Goal: Task Accomplishment & Management: Use online tool/utility

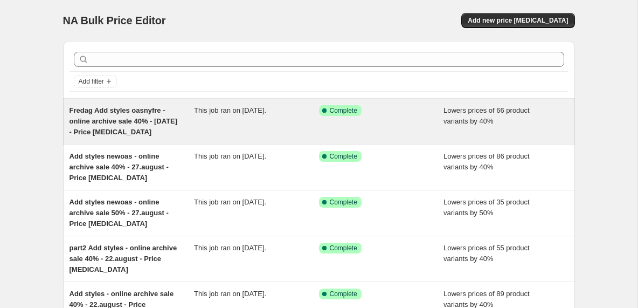
click at [189, 127] on div "Fredag Add styles oasnyfre - online archive sale 40% - [DATE] - Price [MEDICAL_…" at bounding box center [132, 121] width 125 height 32
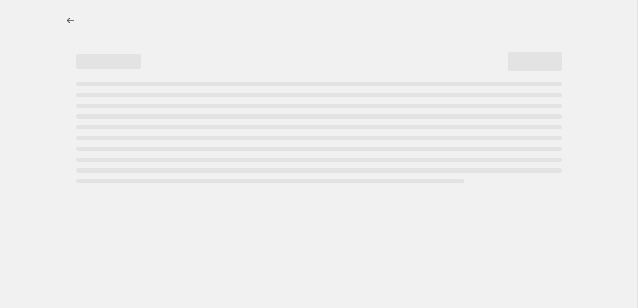
select select "percentage"
select select "tag"
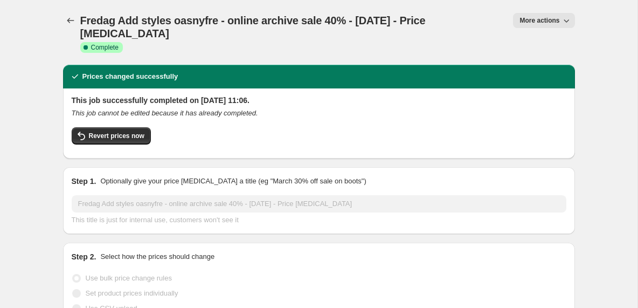
click at [563, 17] on icon "button" at bounding box center [566, 20] width 11 height 11
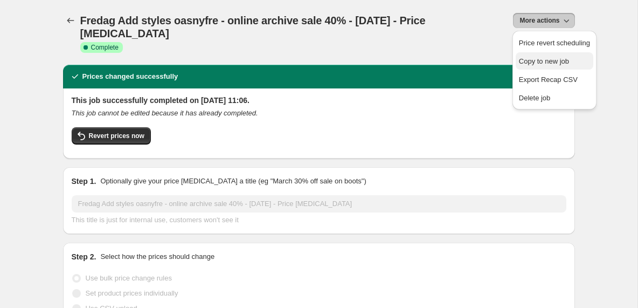
click at [552, 59] on span "Copy to new job" at bounding box center [544, 61] width 50 height 8
select select "percentage"
select select "tag"
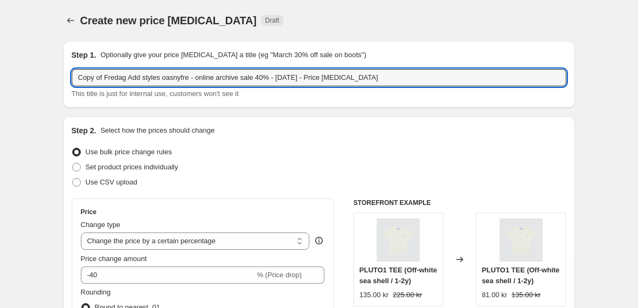
drag, startPoint x: 105, startPoint y: 79, endPoint x: 56, endPoint y: 75, distance: 49.2
drag, startPoint x: 169, startPoint y: 77, endPoint x: 140, endPoint y: 78, distance: 29.2
click at [140, 78] on input "Fredag Add styles oasnyfre - online archive sale 40% - [DATE] - Price [MEDICAL_…" at bounding box center [319, 77] width 495 height 17
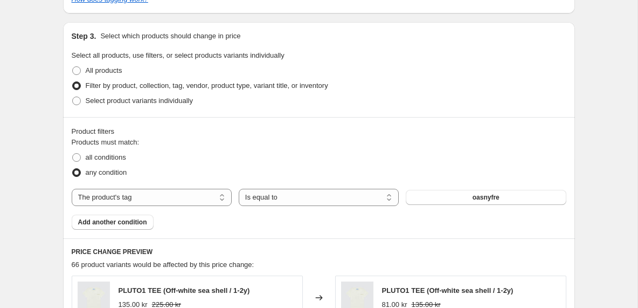
scroll to position [555, 0]
type input "Fredag Add styles pointelle - online archive sale 40% - [DATE] - Price [MEDICAL…"
click at [442, 204] on button "oasnyfre" at bounding box center [486, 196] width 160 height 15
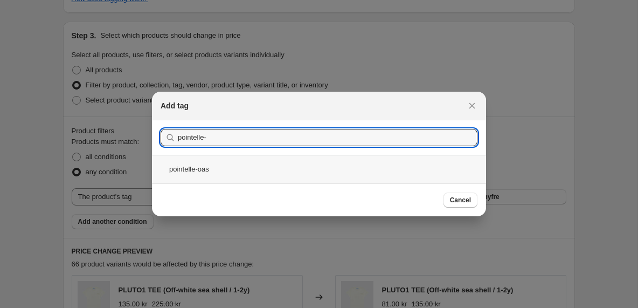
type input "pointelle-"
click at [208, 166] on div "pointelle-oas" at bounding box center [319, 169] width 334 height 29
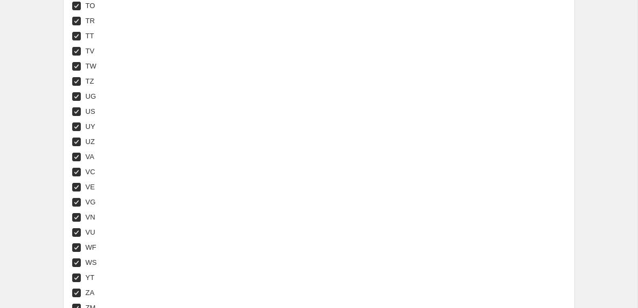
scroll to position [4208, 0]
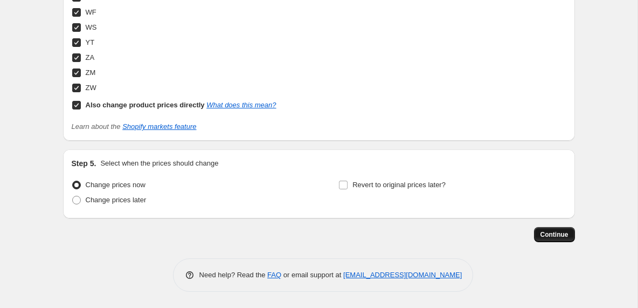
click at [548, 234] on span "Continue" at bounding box center [555, 234] width 28 height 9
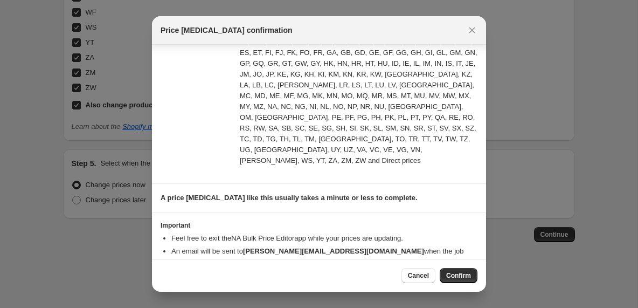
scroll to position [0, 0]
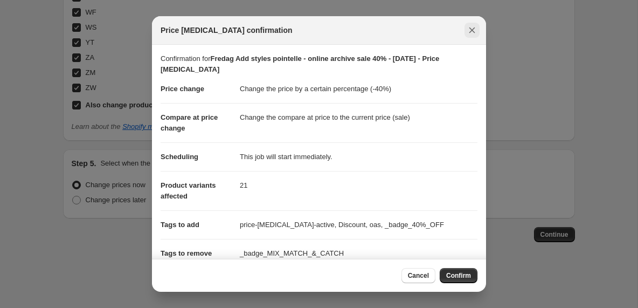
click at [471, 33] on icon "Close" at bounding box center [472, 30] width 11 height 11
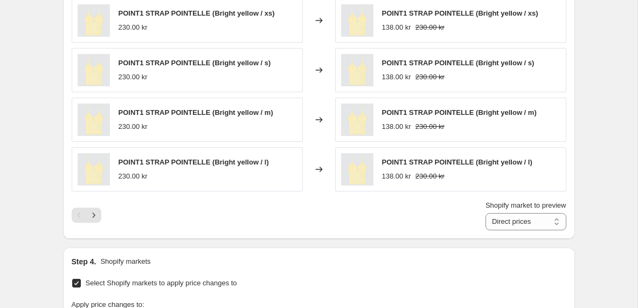
scroll to position [889, 0]
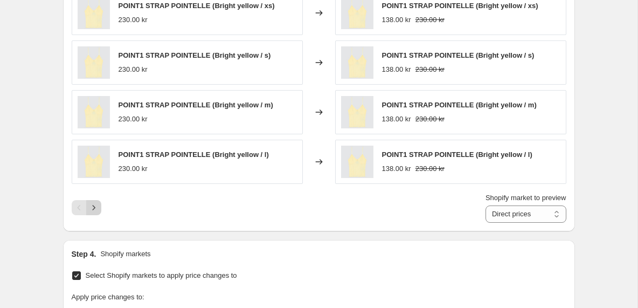
click at [95, 209] on icon "Next" at bounding box center [93, 207] width 11 height 11
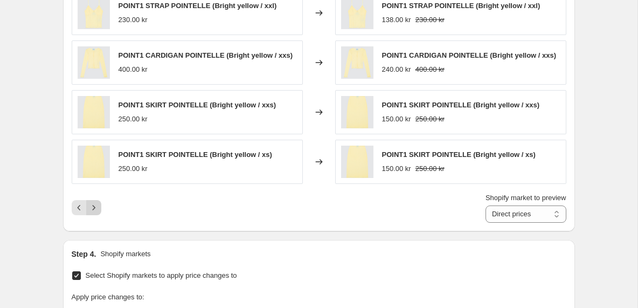
click at [95, 209] on icon "Next" at bounding box center [93, 207] width 11 height 11
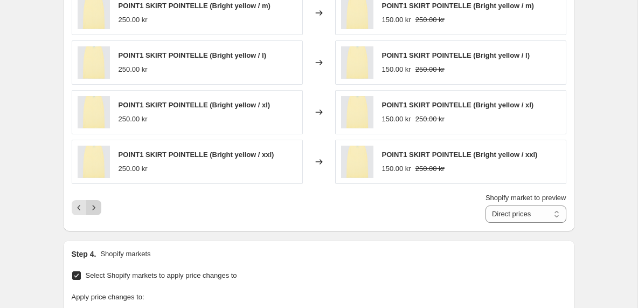
click at [95, 209] on icon "Next" at bounding box center [93, 207] width 11 height 11
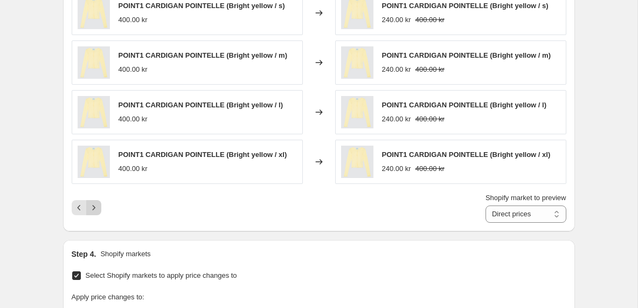
click at [95, 209] on icon "Next" at bounding box center [93, 207] width 11 height 11
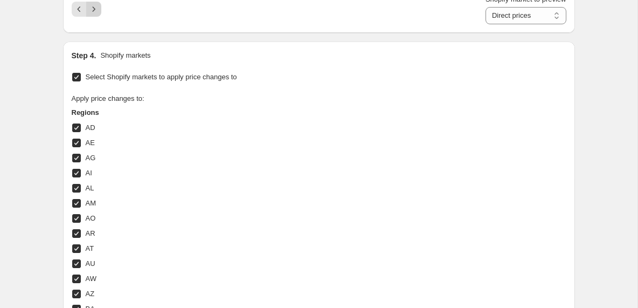
click at [95, 209] on label "AM" at bounding box center [84, 203] width 25 height 15
click at [81, 208] on input "AM" at bounding box center [76, 203] width 9 height 9
click at [95, 208] on span "AM" at bounding box center [91, 203] width 11 height 11
click at [81, 208] on input "AM" at bounding box center [76, 203] width 9 height 9
checkbox input "true"
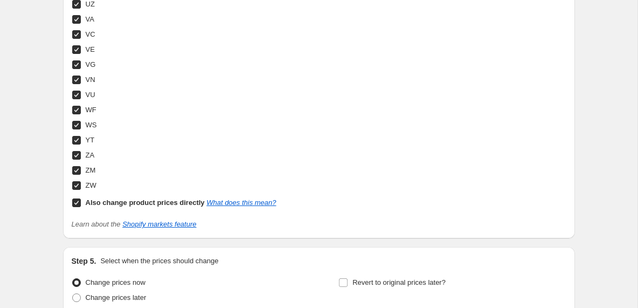
scroll to position [4009, 0]
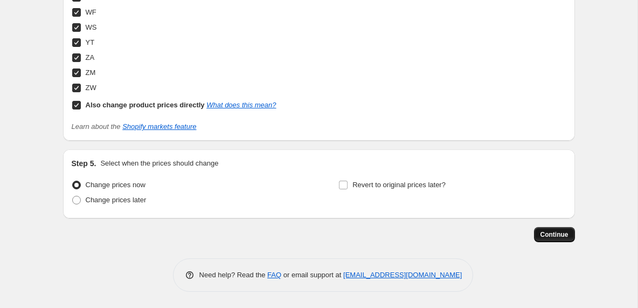
click at [546, 234] on span "Continue" at bounding box center [555, 234] width 28 height 9
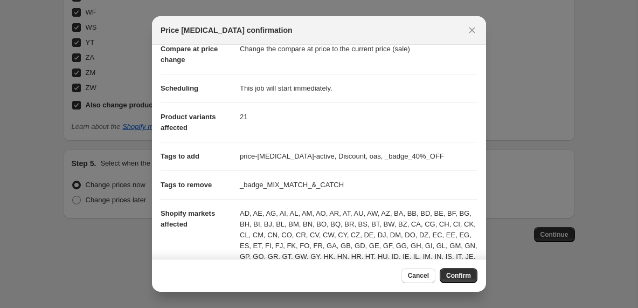
scroll to position [0, 0]
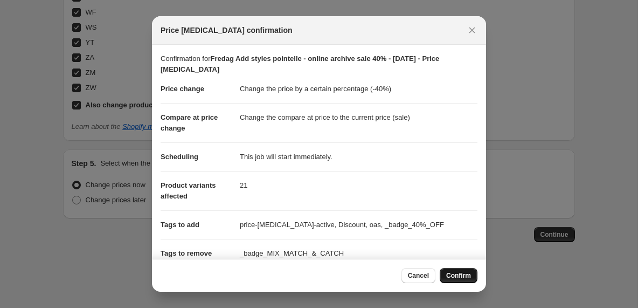
click at [462, 277] on span "Confirm" at bounding box center [458, 275] width 25 height 9
